Goal: Browse casually

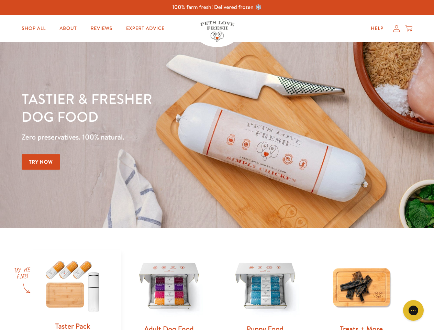
click at [217, 165] on div "Tastier & fresher dog food Zero preservatives. 100% natural. Try Now" at bounding box center [152, 135] width 261 height 91
click at [414, 311] on icon "Gorgias live chat" at bounding box center [413, 310] width 7 height 7
